Goal: Task Accomplishment & Management: Manage account settings

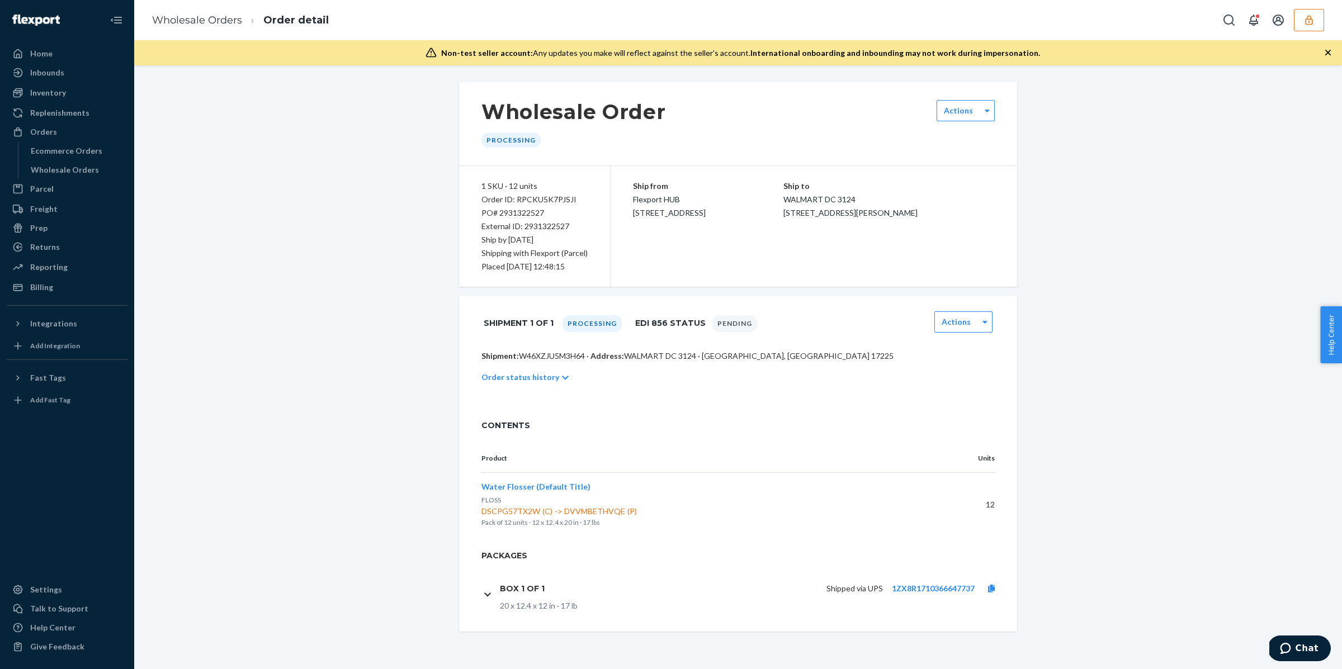
click at [735, 522] on p "Pack of 12 units · 12 x 12.4 x 20 in · 17 lbs" at bounding box center [706, 522] width 449 height 11
click at [985, 323] on icon at bounding box center [985, 322] width 4 height 3
click at [990, 328] on div at bounding box center [985, 322] width 14 height 17
click at [954, 400] on link "Download SSCC Label" at bounding box center [965, 401] width 49 height 32
click at [959, 442] on link "Download Shipping Labels" at bounding box center [965, 443] width 49 height 32
